Goal: Submit feedback/report problem

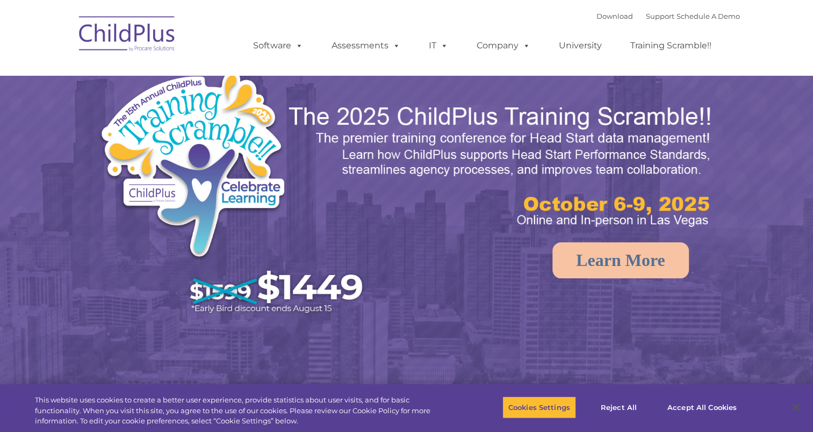
select select "MEDIUM"
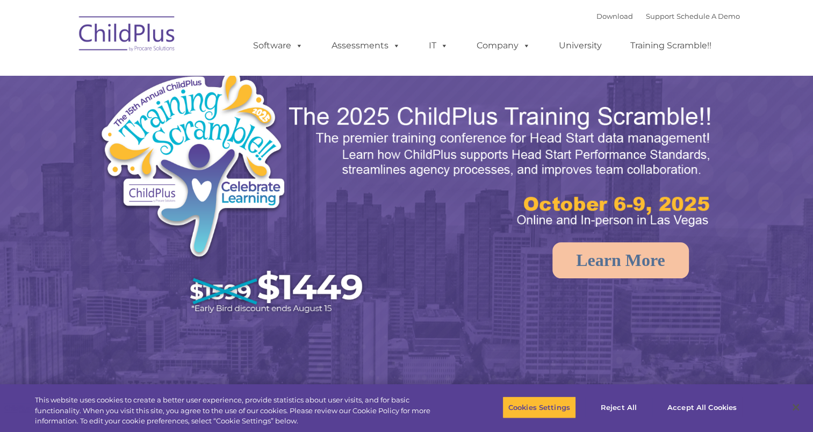
select select "MEDIUM"
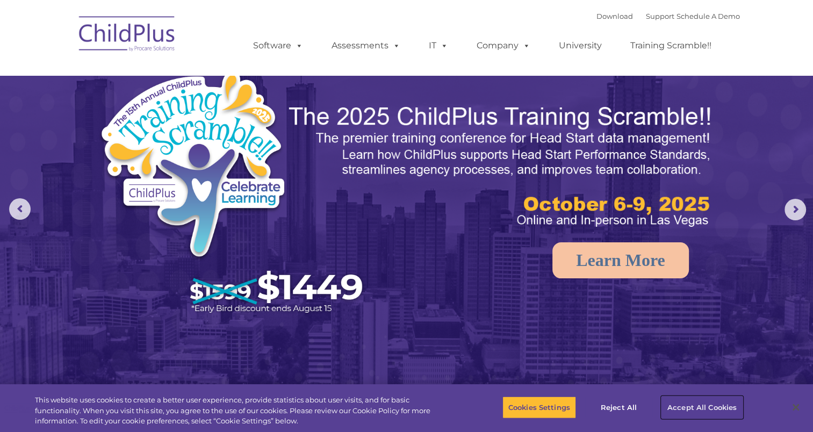
click at [692, 400] on button "Accept All Cookies" at bounding box center [701, 407] width 81 height 23
